Goal: Task Accomplishment & Management: Manage account settings

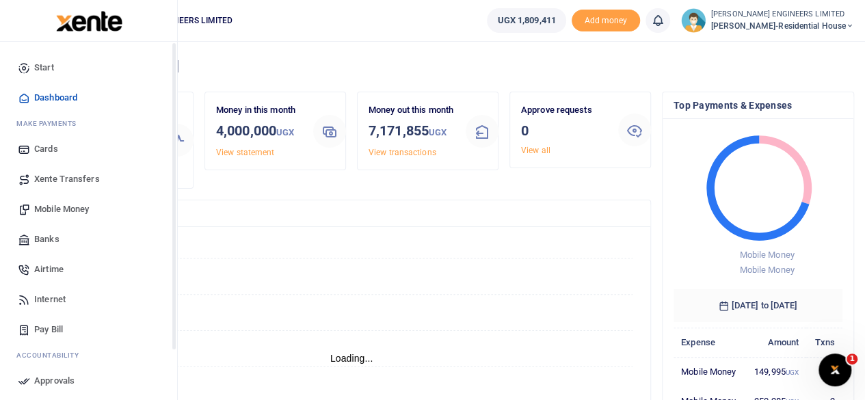
scroll to position [11, 11]
click at [70, 210] on span "Mobile Money" at bounding box center [61, 209] width 55 height 14
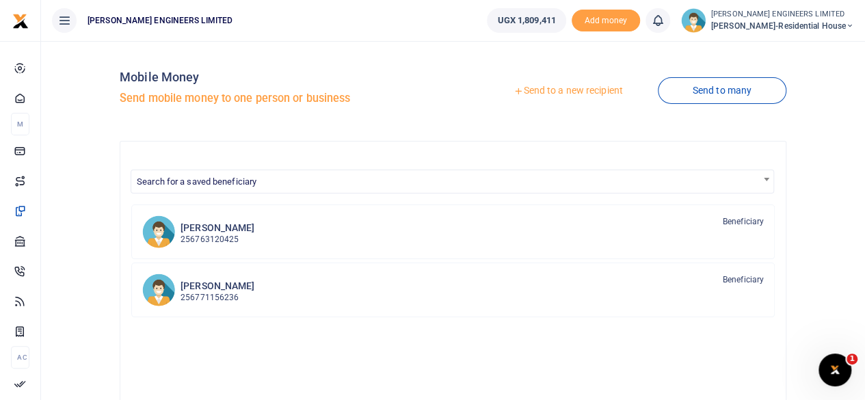
click at [553, 91] on link "Send to a new recipient" at bounding box center [567, 91] width 178 height 25
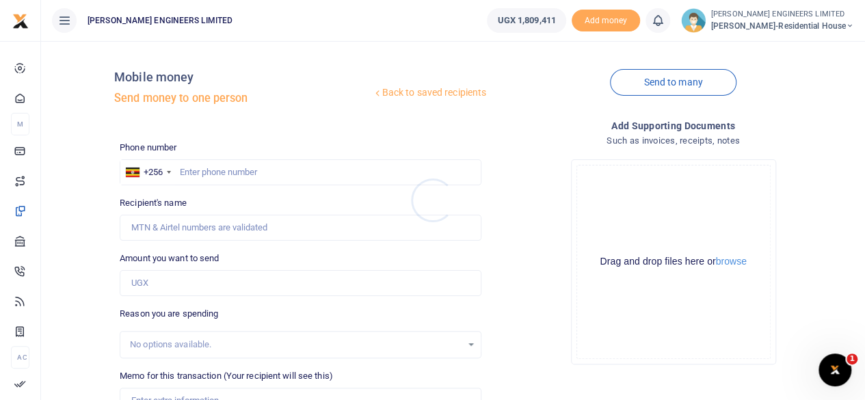
click at [206, 173] on div at bounding box center [432, 200] width 865 height 400
click at [202, 174] on input "text" at bounding box center [301, 172] width 362 height 26
type input "760858547"
type input "[PERSON_NAME]"
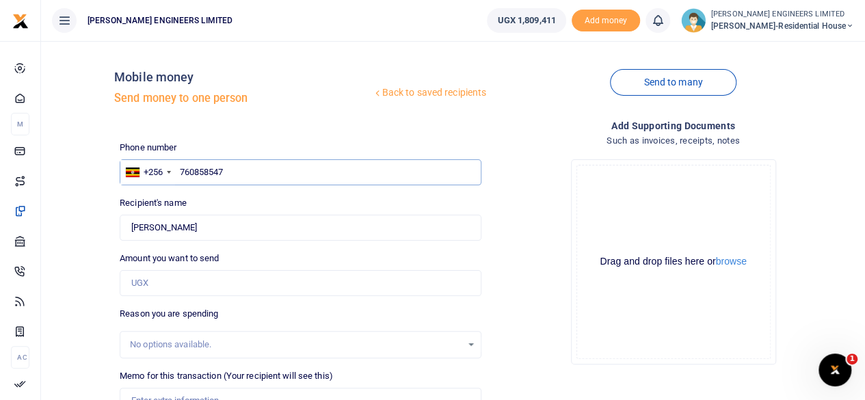
type input "760858547"
click at [158, 285] on input "Amount you want to send" at bounding box center [301, 283] width 362 height 26
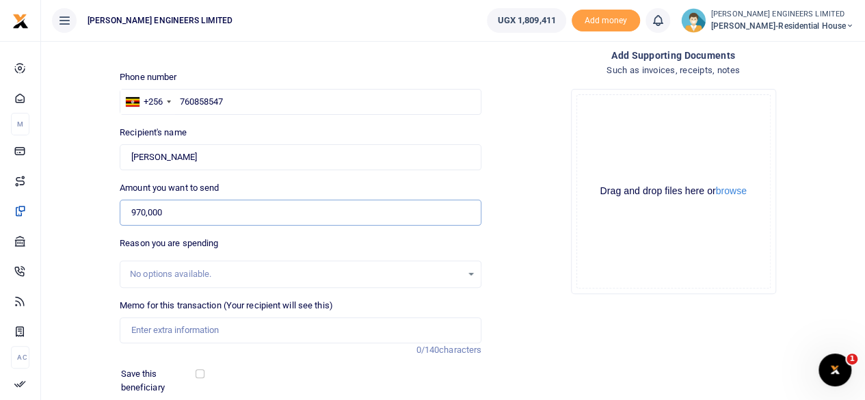
scroll to position [91, 0]
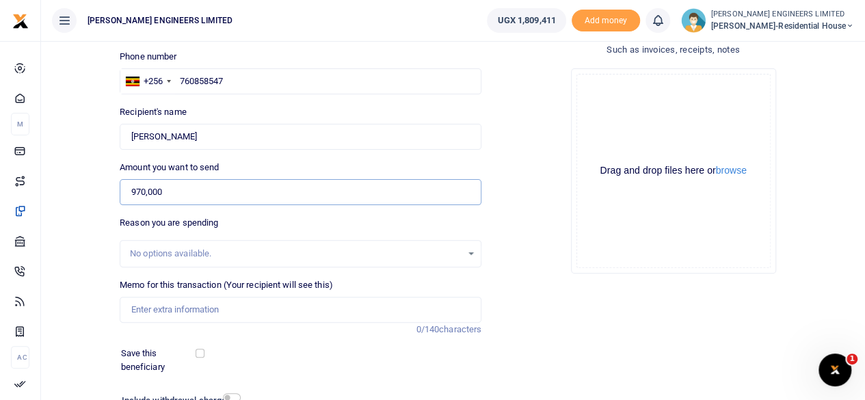
type input "970,000"
click at [134, 312] on input "Memo for this transaction (Your recipient will see this)" at bounding box center [301, 310] width 362 height 26
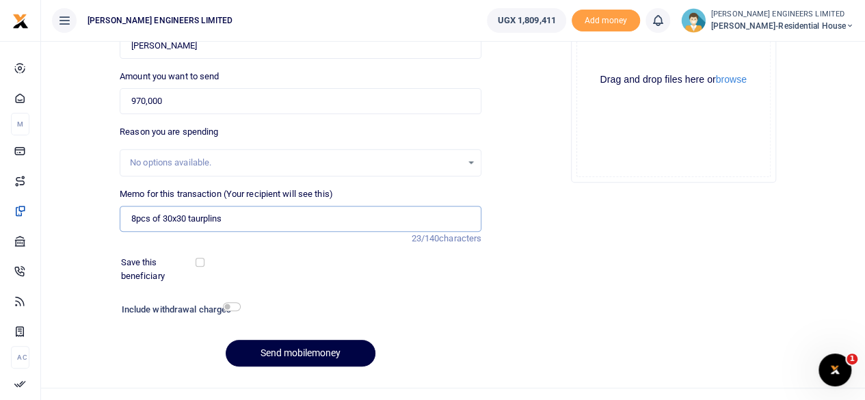
type input "8pcs of 30x30 taurplins"
click at [235, 305] on input "checkbox" at bounding box center [232, 306] width 18 height 9
checkbox input "true"
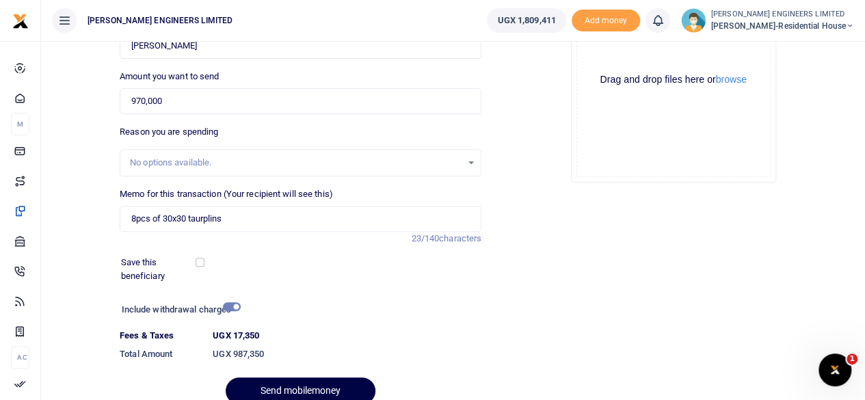
click at [323, 386] on div at bounding box center [321, 391] width 16 height 16
click at [313, 388] on div at bounding box center [321, 391] width 16 height 16
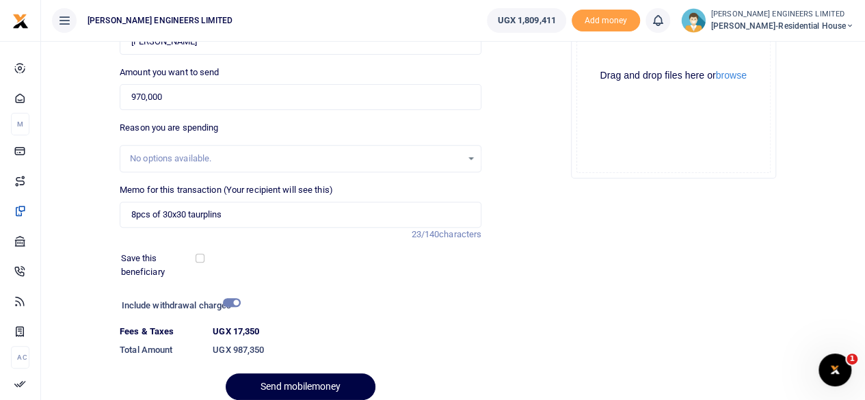
scroll to position [242, 0]
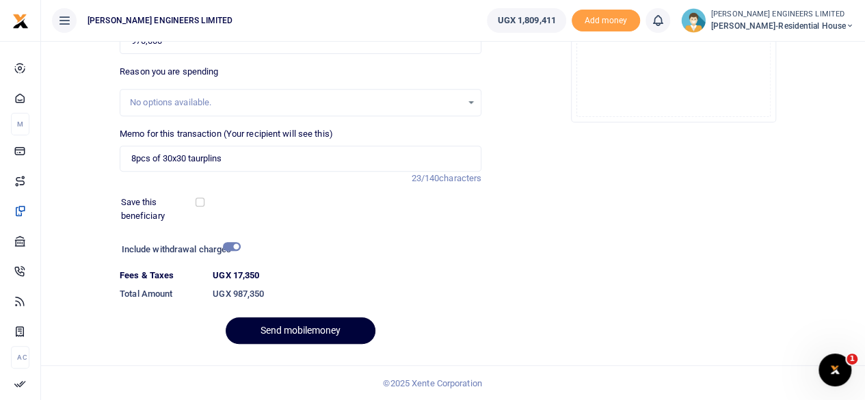
click at [322, 328] on button "Send mobilemoney" at bounding box center [301, 330] width 150 height 27
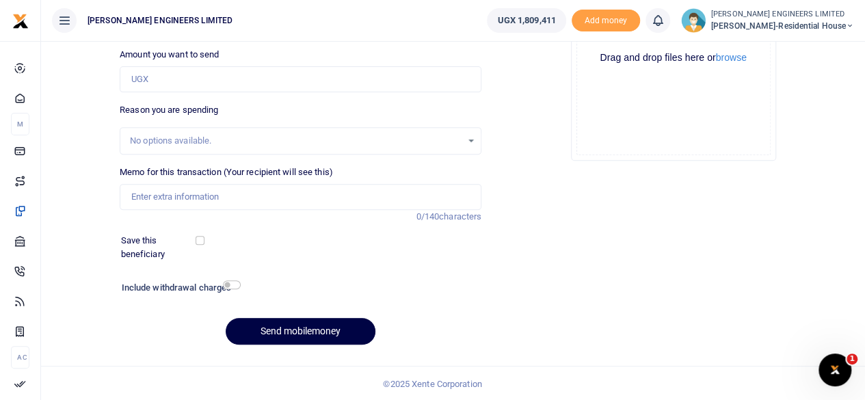
click at [664, 24] on icon at bounding box center [658, 20] width 14 height 15
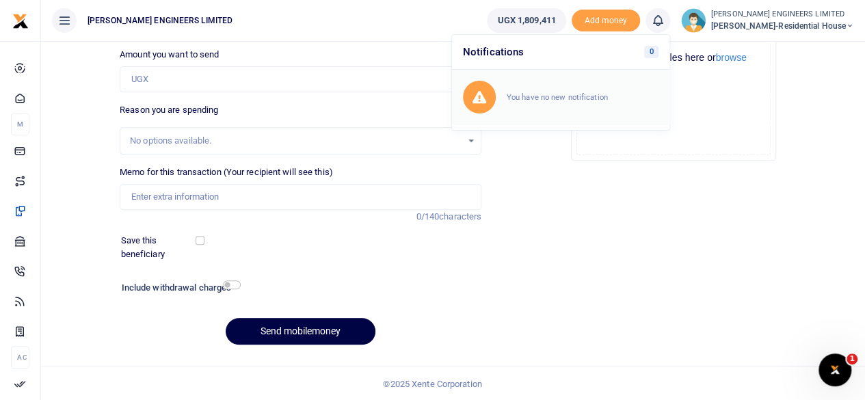
click at [577, 96] on small "You have no new notification" at bounding box center [556, 97] width 101 height 10
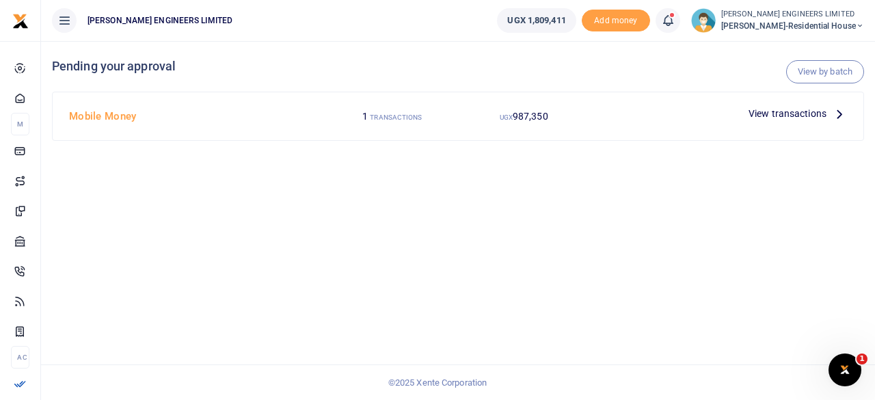
click at [778, 114] on span "View transactions" at bounding box center [787, 113] width 78 height 15
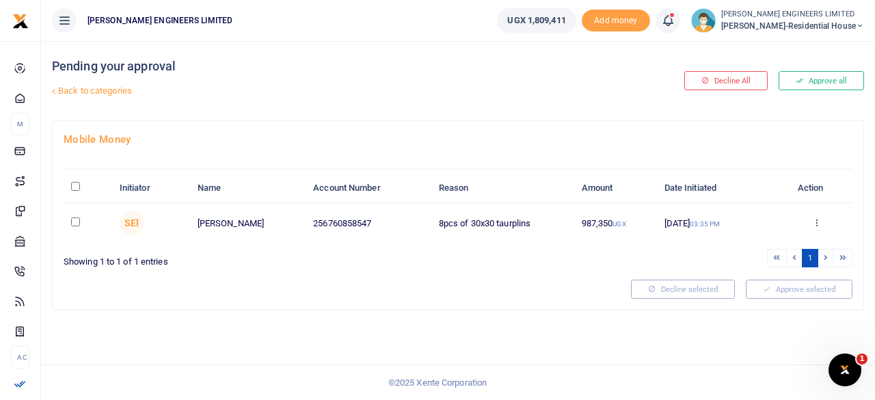
click at [76, 221] on input "checkbox" at bounding box center [75, 221] width 9 height 9
checkbox input "true"
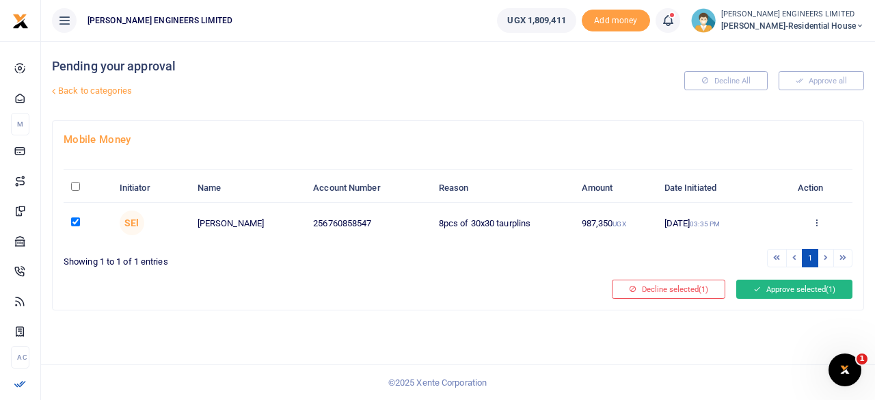
click at [781, 287] on button "Approve selected (1)" at bounding box center [794, 289] width 116 height 19
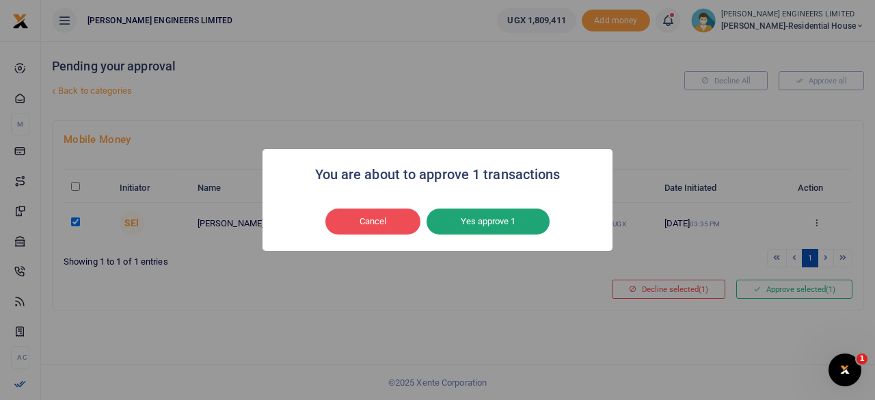
click at [495, 224] on button "Yes approve 1" at bounding box center [488, 221] width 123 height 26
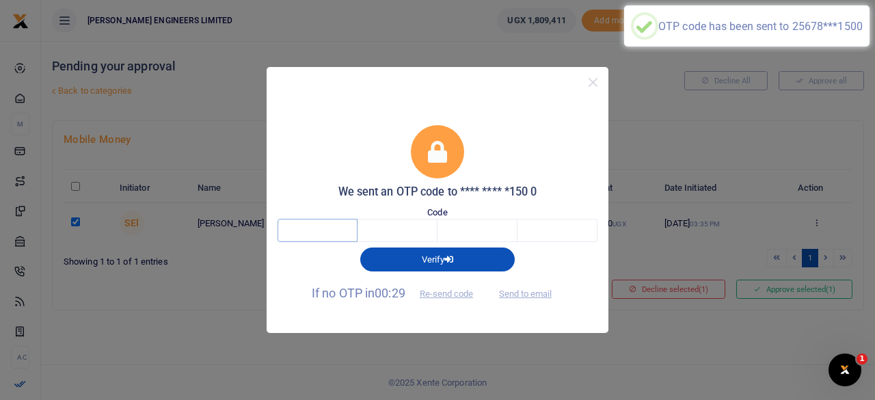
click at [323, 232] on input "text" at bounding box center [318, 230] width 80 height 23
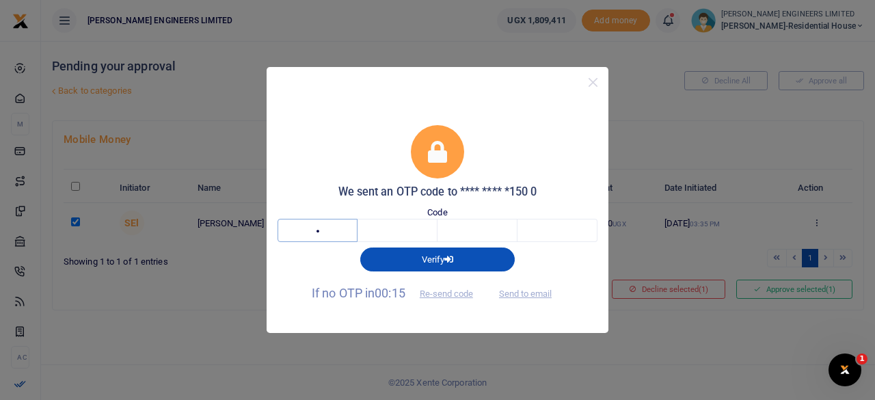
type input "2"
type input "8"
type input "1"
type input "0"
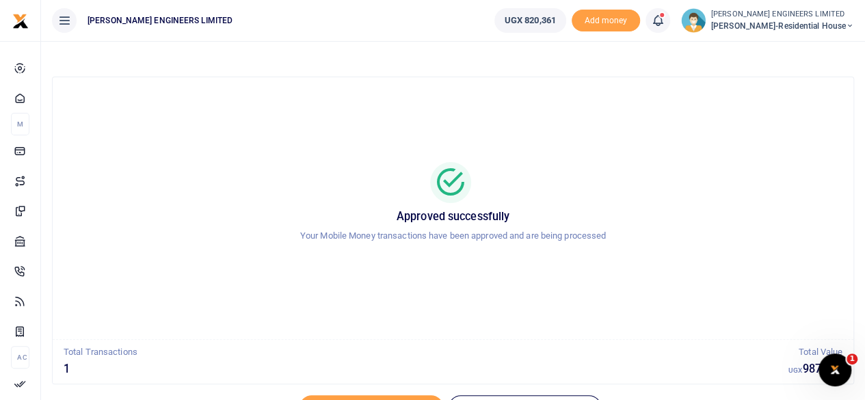
click at [849, 25] on icon at bounding box center [850, 26] width 8 height 10
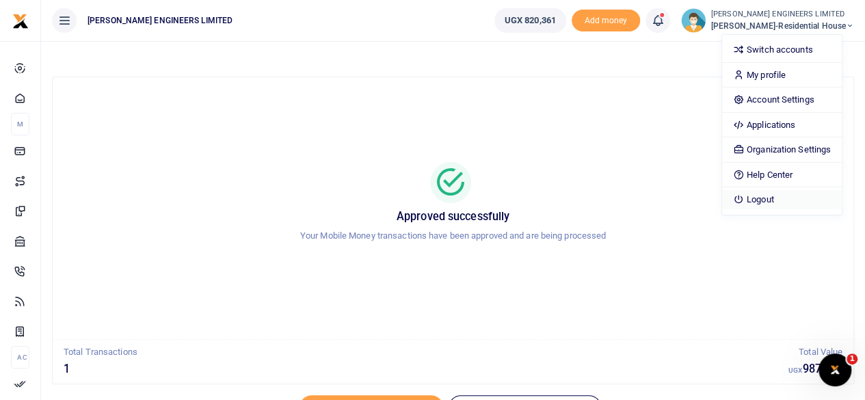
click at [796, 191] on link "Logout" at bounding box center [782, 199] width 120 height 19
